Goal: Information Seeking & Learning: Learn about a topic

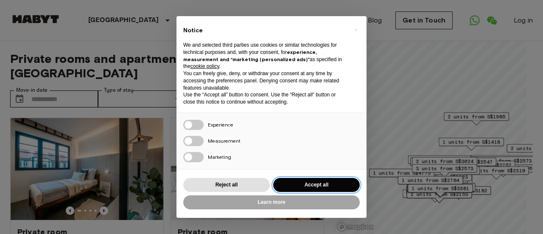
click at [318, 187] on button "Accept all" at bounding box center [316, 185] width 87 height 14
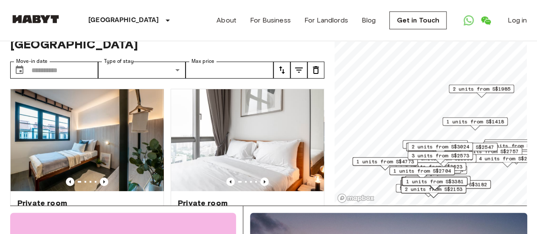
scroll to position [42, 0]
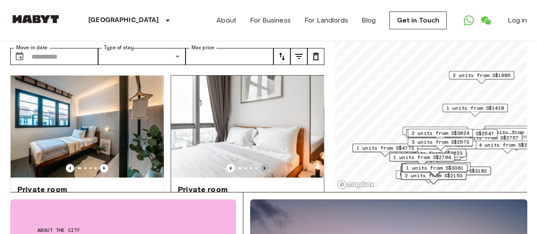
click at [260, 164] on icon "Previous image" at bounding box center [264, 168] width 8 height 8
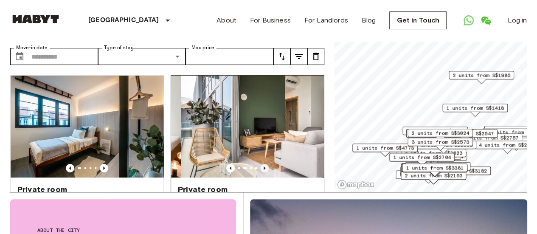
click at [260, 164] on icon "Previous image" at bounding box center [264, 168] width 8 height 8
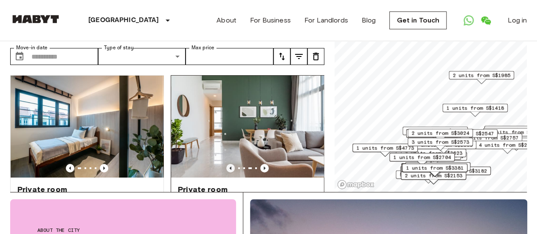
click at [226, 164] on icon "Previous image" at bounding box center [230, 168] width 8 height 8
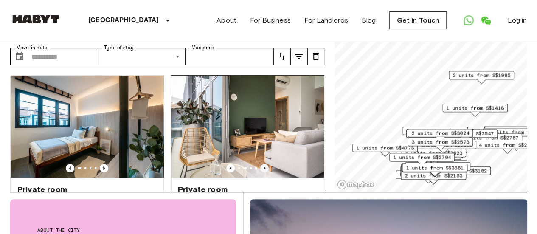
click at [262, 164] on icon "Previous image" at bounding box center [264, 168] width 8 height 8
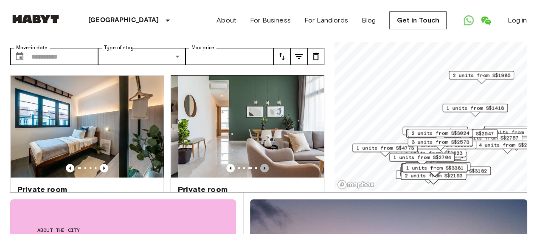
click at [262, 164] on icon "Previous image" at bounding box center [264, 168] width 8 height 8
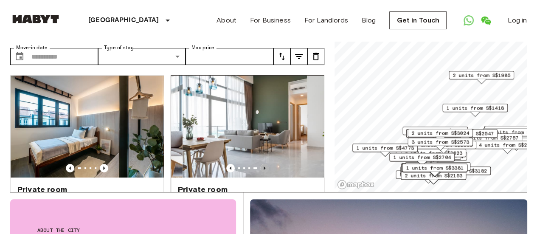
click at [262, 164] on icon "Previous image" at bounding box center [264, 168] width 8 height 8
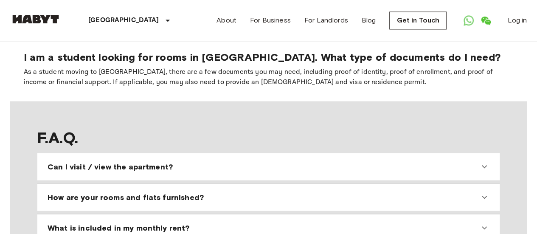
scroll to position [722, 0]
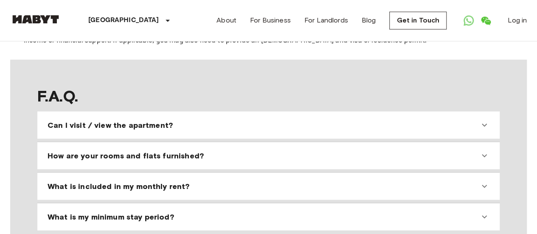
click at [300, 181] on div "What is included in my monthly rent?" at bounding box center [264, 186] width 432 height 10
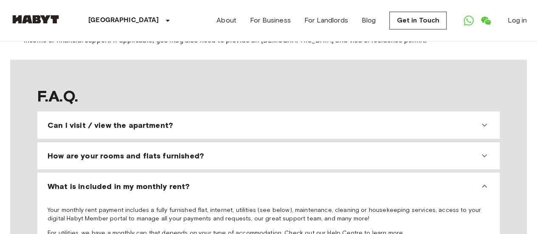
click at [300, 181] on div "What is included in my monthly rent?" at bounding box center [264, 186] width 432 height 10
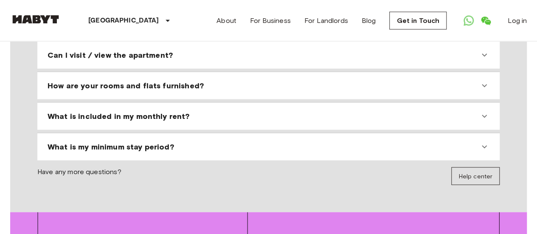
scroll to position [849, 0]
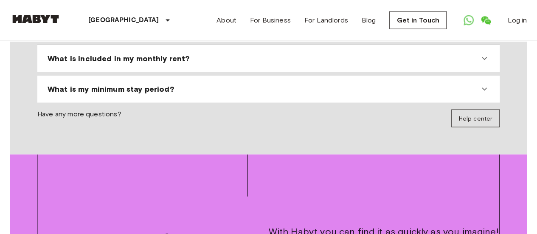
click at [290, 84] on div "What is my minimum stay period?" at bounding box center [264, 89] width 432 height 10
